Goal: Check status

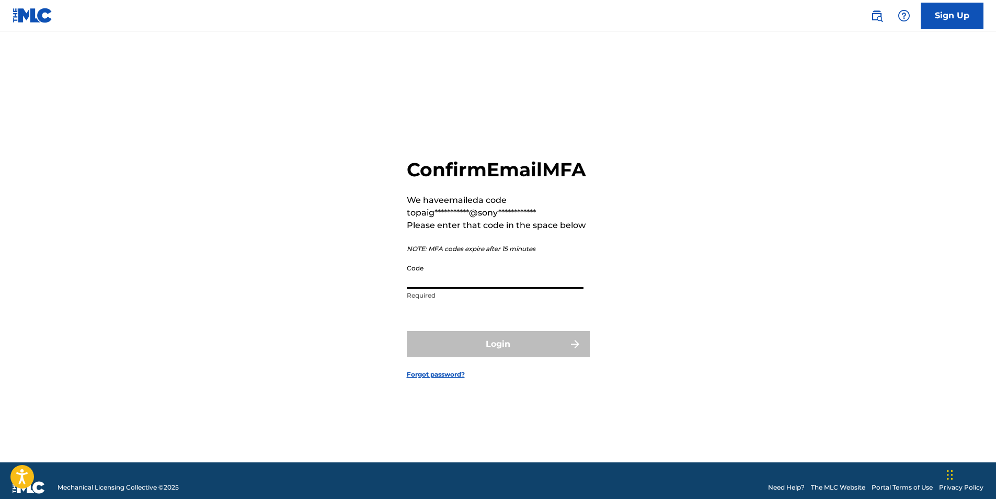
paste input "989232"
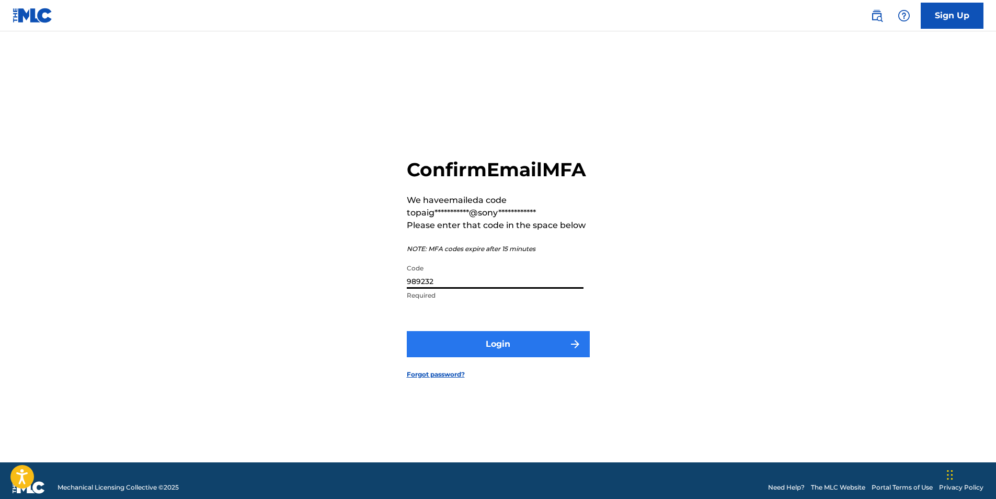
type input "989232"
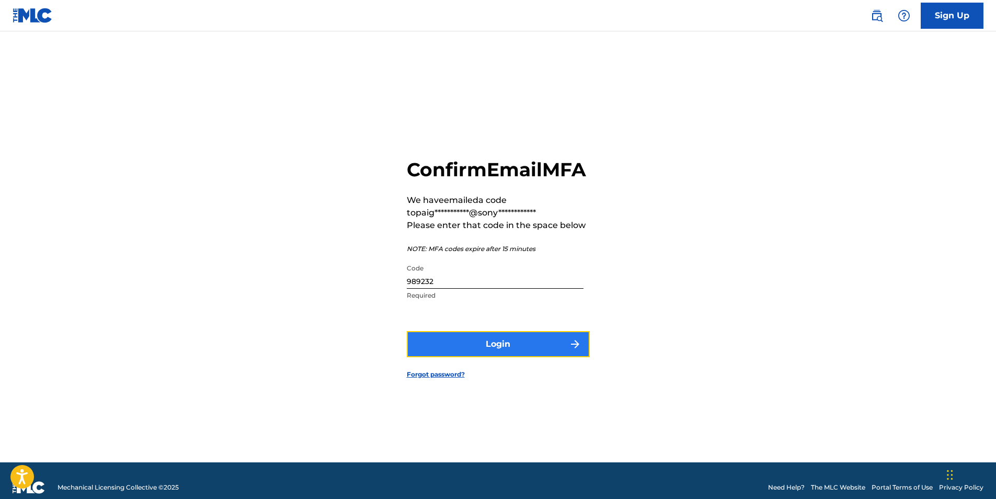
click at [436, 355] on button "Login" at bounding box center [498, 344] width 183 height 26
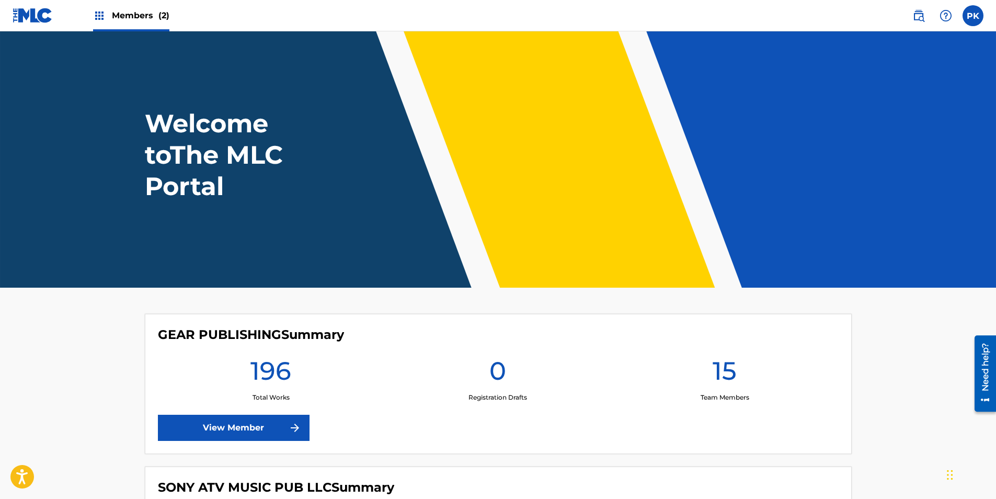
scroll to position [170, 0]
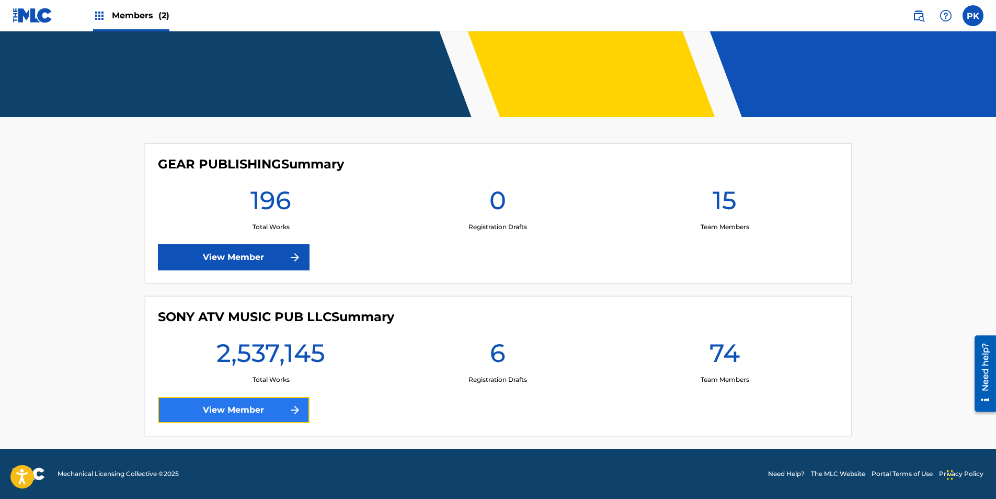
click at [258, 408] on link "View Member" at bounding box center [234, 410] width 152 height 26
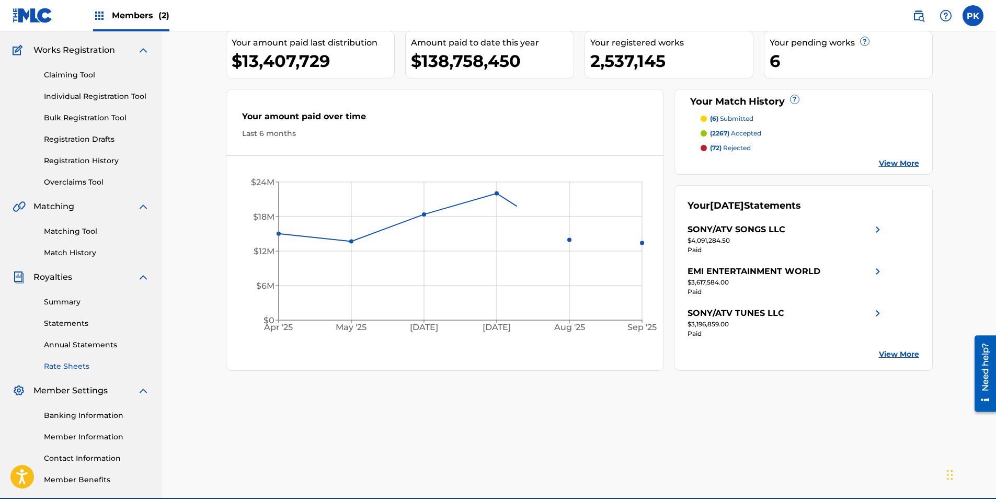
scroll to position [128, 0]
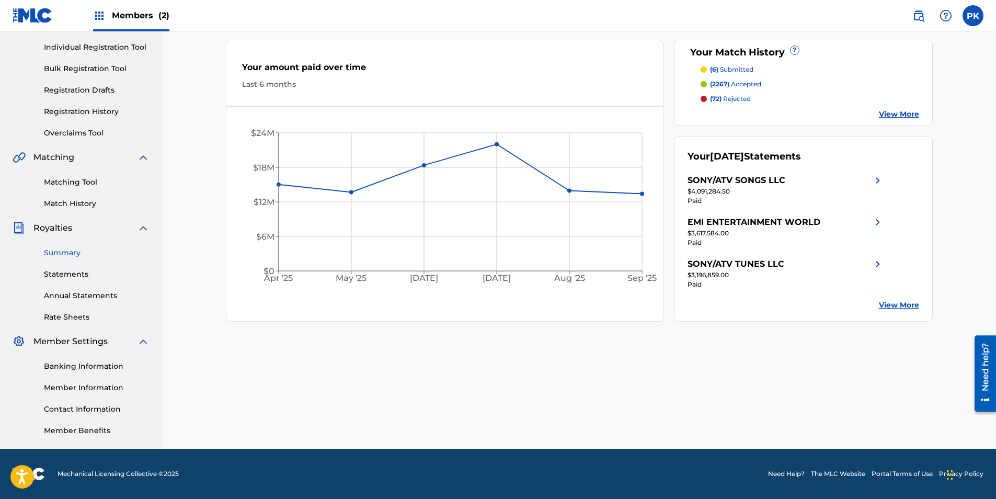
click at [75, 251] on link "Summary" at bounding box center [97, 252] width 106 height 11
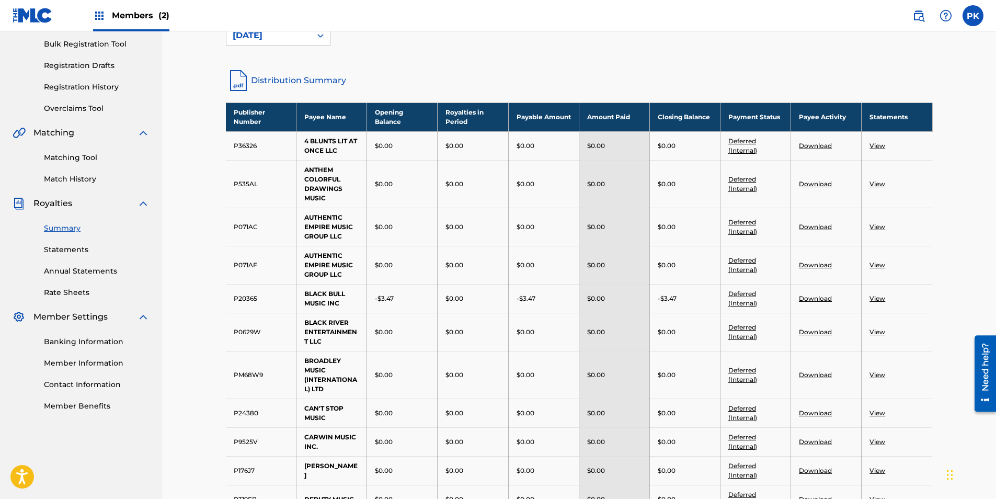
scroll to position [209, 0]
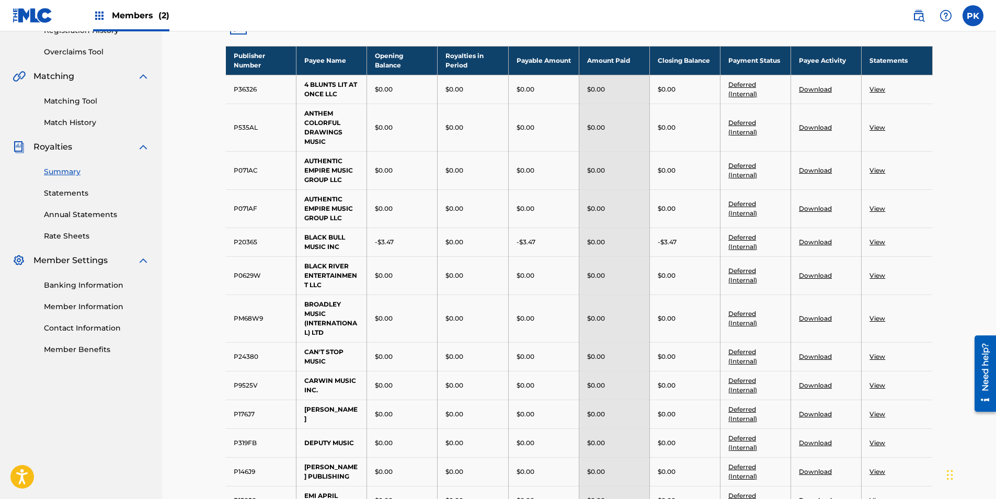
click at [512, 276] on td "$0.00" at bounding box center [543, 275] width 71 height 38
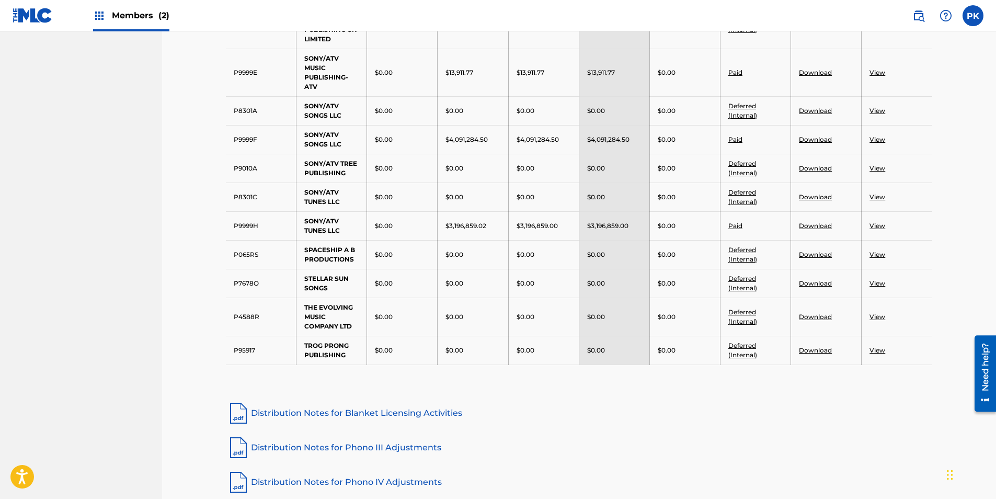
click at [878, 229] on td "View" at bounding box center [896, 225] width 71 height 29
click at [879, 229] on link "View" at bounding box center [877, 226] width 16 height 8
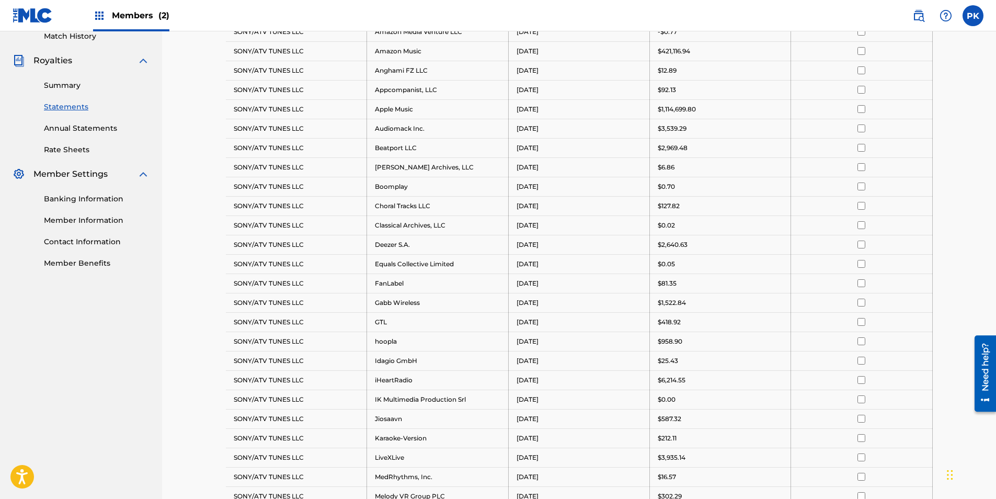
scroll to position [314, 0]
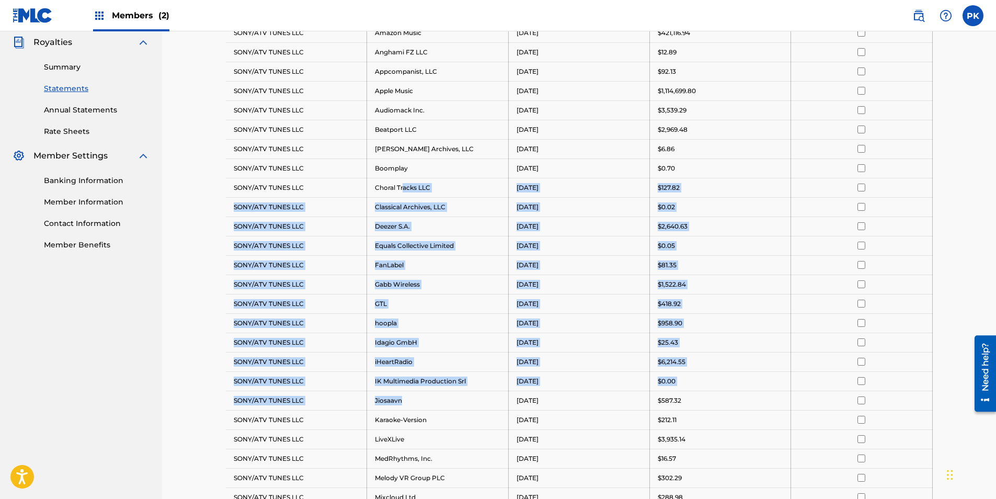
drag, startPoint x: 404, startPoint y: 198, endPoint x: 423, endPoint y: 405, distance: 208.4
click at [423, 405] on tbody "Payee DSP Distribution Period Amount Select All SONY/ATV TUNES LLC Amazon Media…" at bounding box center [579, 477] width 707 height 986
click at [423, 405] on td "Jiosaavn" at bounding box center [437, 399] width 141 height 19
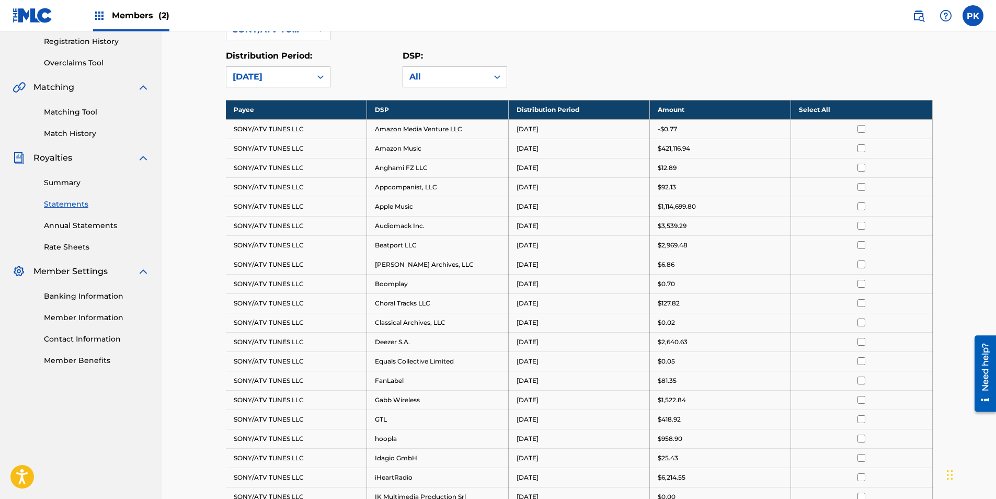
scroll to position [0, 0]
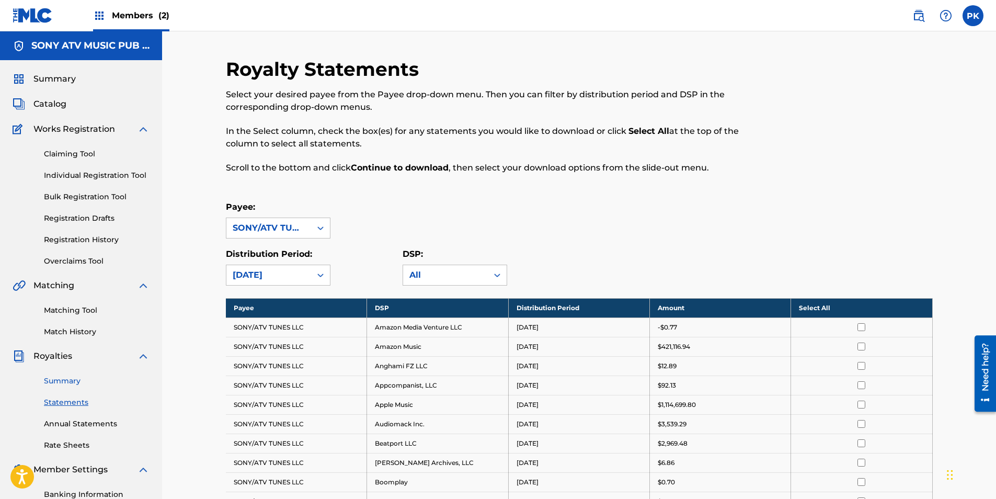
click at [55, 384] on link "Summary" at bounding box center [97, 380] width 106 height 11
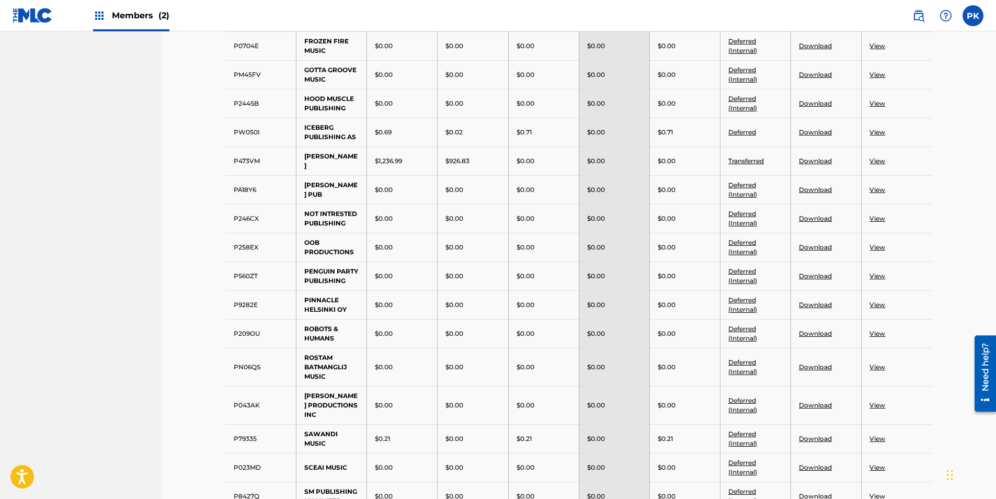
scroll to position [907, 0]
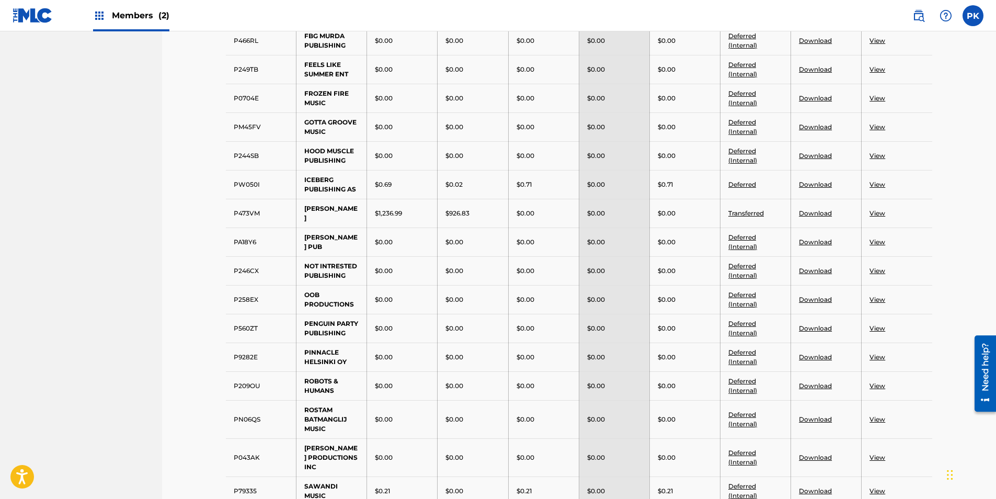
click at [304, 225] on td "[PERSON_NAME]" at bounding box center [331, 213] width 71 height 29
click at [312, 221] on td "[PERSON_NAME]" at bounding box center [331, 213] width 71 height 29
drag, startPoint x: 312, startPoint y: 221, endPoint x: 455, endPoint y: 234, distance: 143.3
click at [401, 227] on td "$1,236.99" at bounding box center [402, 213] width 71 height 29
